Goal: Information Seeking & Learning: Learn about a topic

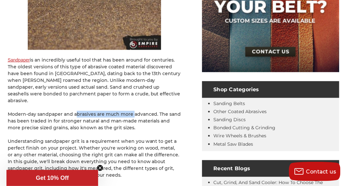
drag, startPoint x: 95, startPoint y: 106, endPoint x: 142, endPoint y: 110, distance: 47.3
click at [141, 111] on p "Modern-day sandpaper and abrasives are much more advanced. The sand has been tr…" at bounding box center [94, 121] width 173 height 20
drag, startPoint x: 142, startPoint y: 110, endPoint x: 127, endPoint y: 110, distance: 14.9
click at [142, 111] on p "Modern-day sandpaper and abrasives are much more advanced. The sand has been tr…" at bounding box center [94, 121] width 173 height 20
click at [102, 111] on p "Modern-day sandpaper and abrasives are much more advanced. The sand has been tr…" at bounding box center [94, 121] width 173 height 20
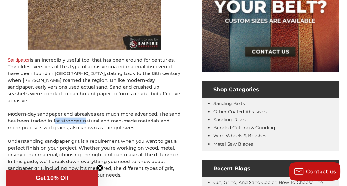
drag, startPoint x: 54, startPoint y: 116, endPoint x: 88, endPoint y: 116, distance: 33.9
click at [88, 116] on p "Modern-day sandpaper and abrasives are much more advanced. The sand has been tr…" at bounding box center [94, 121] width 173 height 20
click at [72, 117] on p "Modern-day sandpaper and abrasives are much more advanced. The sand has been tr…" at bounding box center [94, 121] width 173 height 20
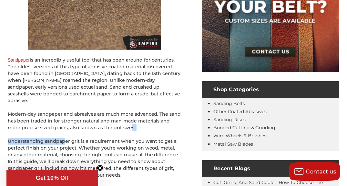
drag, startPoint x: 116, startPoint y: 121, endPoint x: 64, endPoint y: 125, distance: 52.1
click at [61, 122] on p "Modern-day sandpaper and abrasives are much more advanced. The sand has been tr…" at bounding box center [94, 121] width 173 height 20
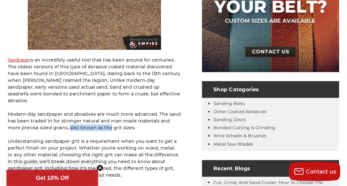
drag, startPoint x: 62, startPoint y: 121, endPoint x: 110, endPoint y: 123, distance: 47.8
click at [110, 123] on p "Modern-day sandpaper and abrasives are much more advanced. The sand has been tr…" at bounding box center [94, 121] width 173 height 20
drag, startPoint x: 110, startPoint y: 123, endPoint x: 94, endPoint y: 125, distance: 16.3
click at [114, 123] on p "Modern-day sandpaper and abrasives are much more advanced. The sand has been tr…" at bounding box center [94, 121] width 173 height 20
click at [58, 120] on p "Modern-day sandpaper and abrasives are much more advanced. The sand has been tr…" at bounding box center [94, 121] width 173 height 20
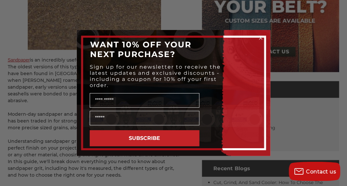
drag, startPoint x: 35, startPoint y: 86, endPoint x: 70, endPoint y: 88, distance: 34.9
click at [70, 88] on div "Close dialog WANT 10% OFF YOUR NEXT PURCHASE? Sign up for our newsletter to rec…" at bounding box center [173, 93] width 347 height 186
click at [132, 26] on div "Close dialog WANT 10% OFF YOUR NEXT PURCHASE? Sign up for our newsletter to rec…" at bounding box center [173, 93] width 347 height 186
click at [256, 35] on form "WANT 10% OFF YOUR NEXT PURCHASE? Sign up for our newsletter to receive the late…" at bounding box center [174, 93] width 194 height 126
click at [260, 36] on circle "Close dialog" at bounding box center [261, 38] width 6 height 6
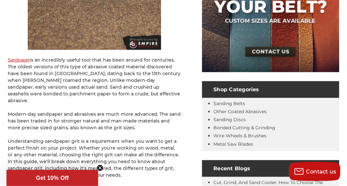
scroll to position [226, 0]
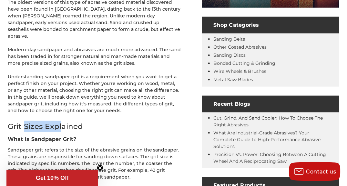
drag, startPoint x: 28, startPoint y: 116, endPoint x: 77, endPoint y: 118, distance: 48.8
click at [76, 121] on h2 "Grit Sizes Explained" at bounding box center [94, 126] width 173 height 11
click at [77, 121] on h2 "Grit Sizes Explained" at bounding box center [94, 126] width 173 height 11
click at [66, 121] on h2 "Grit Sizes Explained" at bounding box center [94, 126] width 173 height 11
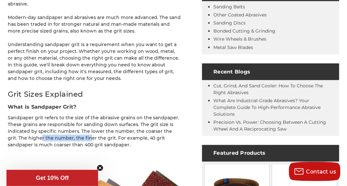
drag, startPoint x: 29, startPoint y: 132, endPoint x: 79, endPoint y: 132, distance: 49.4
click at [79, 132] on p "Sandpaper grit refers to the size of the abrasive grains on the sandpaper. Thes…" at bounding box center [94, 132] width 173 height 34
drag, startPoint x: 79, startPoint y: 132, endPoint x: 26, endPoint y: 128, distance: 52.7
click at [26, 128] on p "Sandpaper grit refers to the size of the abrasive grains on the sandpaper. Thes…" at bounding box center [94, 132] width 173 height 34
drag, startPoint x: 26, startPoint y: 128, endPoint x: 12, endPoint y: 138, distance: 17.3
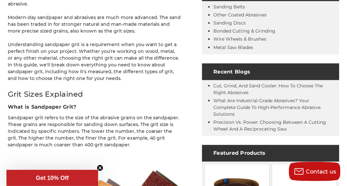
click at [21, 140] on p "Sandpaper grit refers to the size of the abrasive grains on the sandpaper. Thes…" at bounding box center [94, 132] width 173 height 34
drag, startPoint x: 11, startPoint y: 137, endPoint x: 50, endPoint y: 138, distance: 39.4
click at [50, 138] on p "Sandpaper grit refers to the size of the abrasive grains on the sandpaper. Thes…" at bounding box center [94, 132] width 173 height 34
drag, startPoint x: 50, startPoint y: 138, endPoint x: 48, endPoint y: 135, distance: 3.5
click at [50, 138] on p "Sandpaper grit refers to the size of the abrasive grains on the sandpaper. Thes…" at bounding box center [94, 132] width 173 height 34
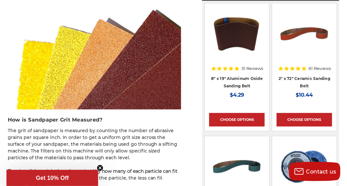
scroll to position [452, 0]
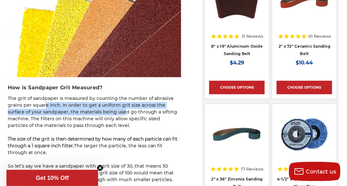
drag, startPoint x: 50, startPoint y: 99, endPoint x: 105, endPoint y: 103, distance: 55.7
click at [105, 103] on p "The grit of sandpaper is measured by counting the number of abrasive grains per…" at bounding box center [94, 112] width 173 height 34
click at [94, 102] on p "The grit of sandpaper is measured by counting the number of abrasive grains per…" at bounding box center [94, 112] width 173 height 34
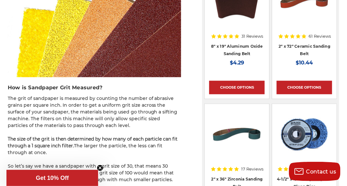
click at [102, 168] on circle "Close teaser" at bounding box center [100, 168] width 6 height 6
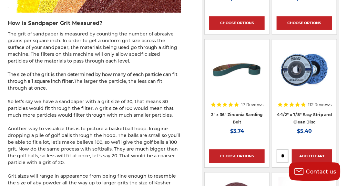
scroll to position [291, 0]
